Goal: Navigation & Orientation: Find specific page/section

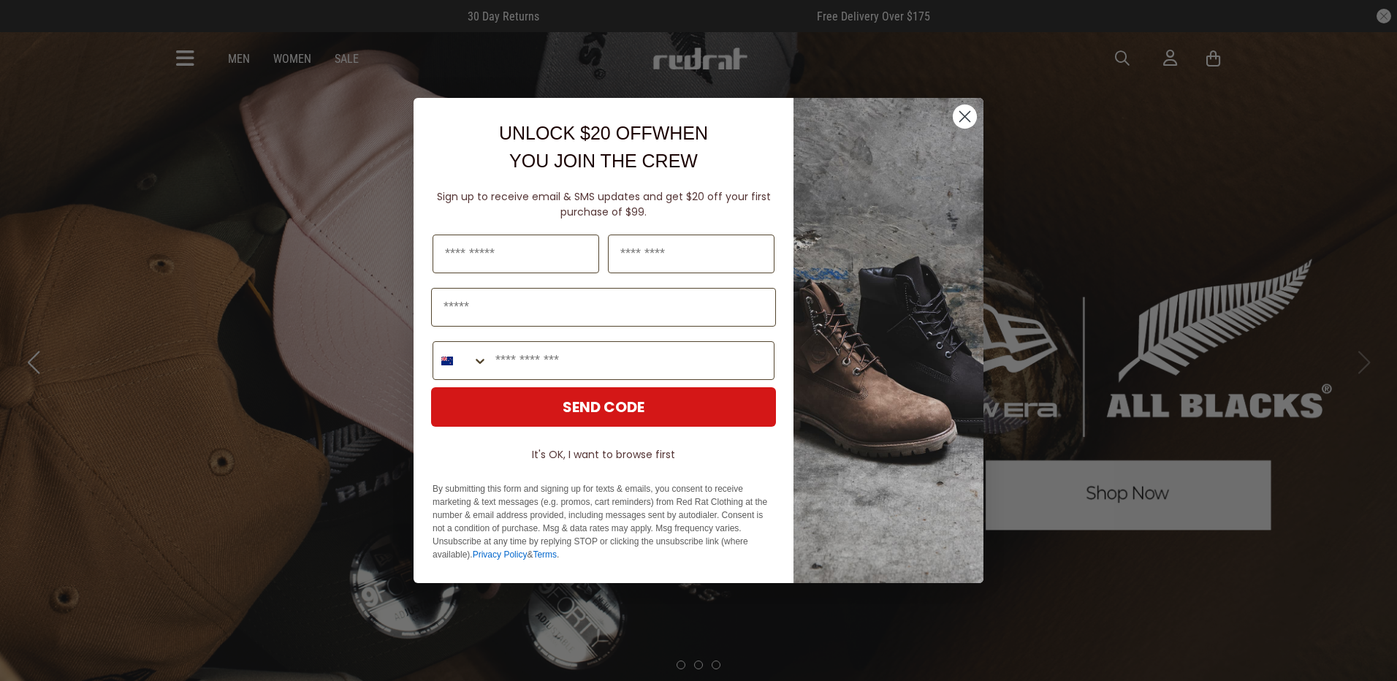
click at [972, 117] on circle "Close dialog" at bounding box center [965, 116] width 24 height 24
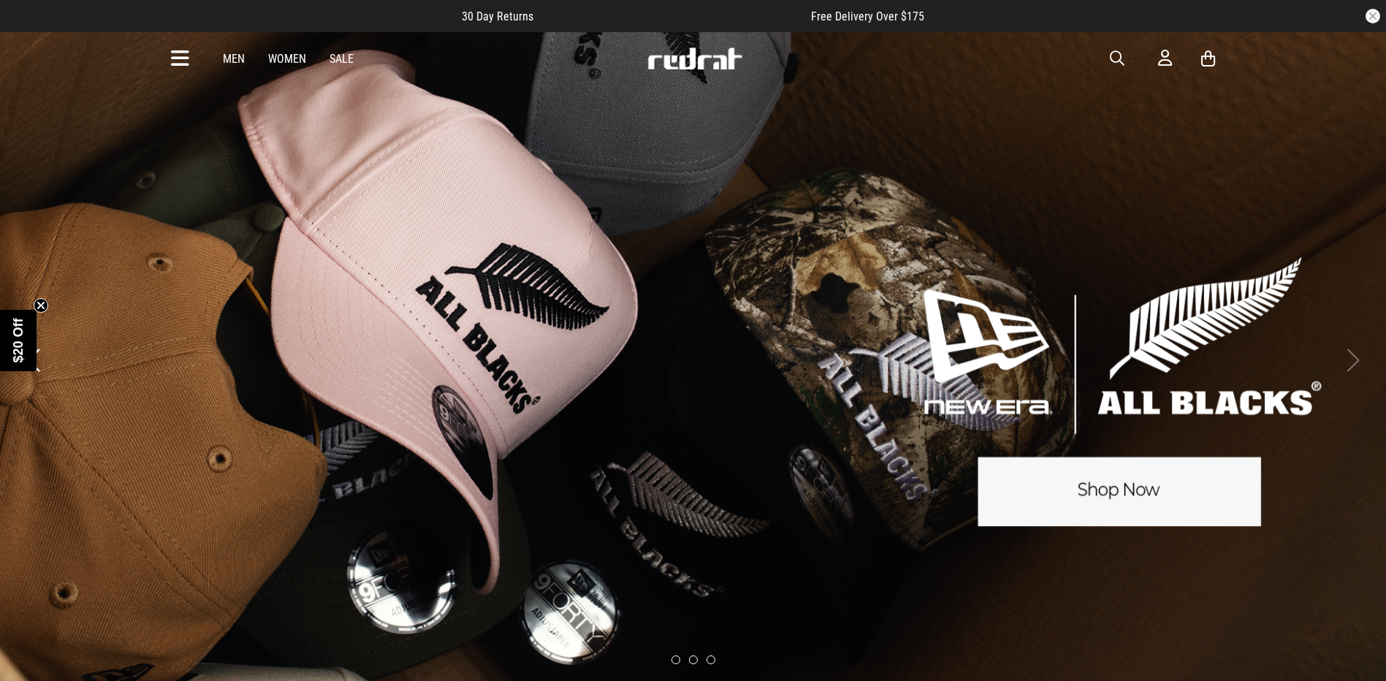
click at [960, 115] on link "3 / 3" at bounding box center [693, 359] width 1386 height 657
